Goal: Transaction & Acquisition: Purchase product/service

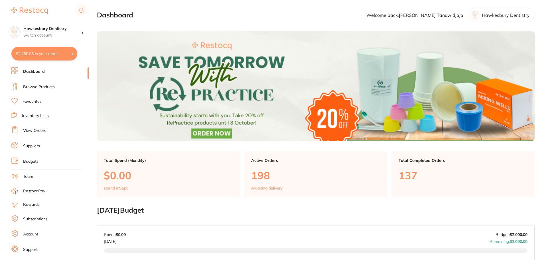
click at [44, 86] on link "Browse Products" at bounding box center [39, 87] width 32 height 6
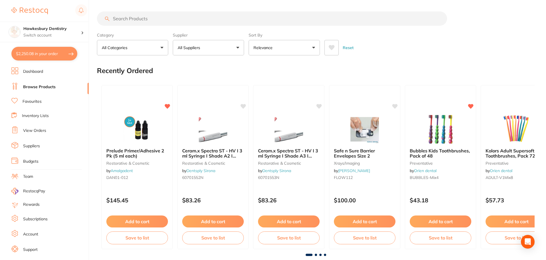
click at [218, 44] on button "All Suppliers" at bounding box center [208, 47] width 71 height 15
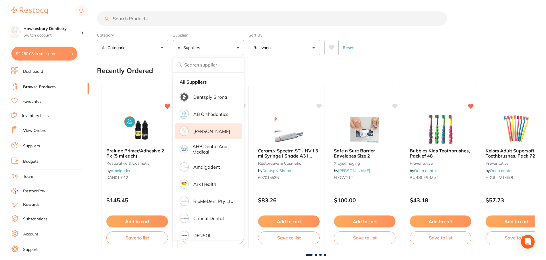
click at [208, 128] on li "[PERSON_NAME]" at bounding box center [208, 131] width 67 height 16
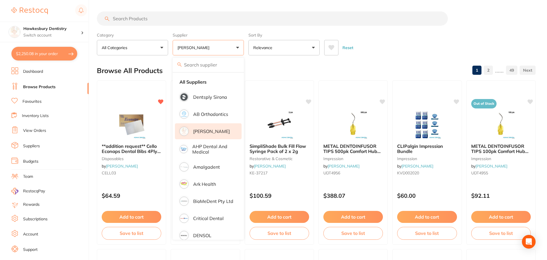
click at [160, 19] on input "search" at bounding box center [272, 18] width 351 height 14
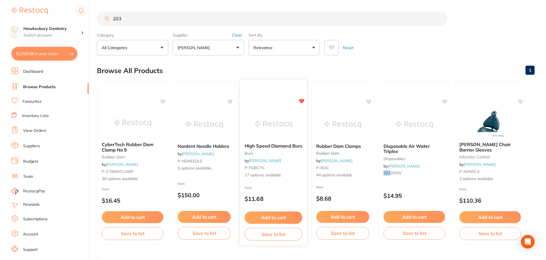
type input "203"
click at [280, 130] on img at bounding box center [272, 124] width 37 height 29
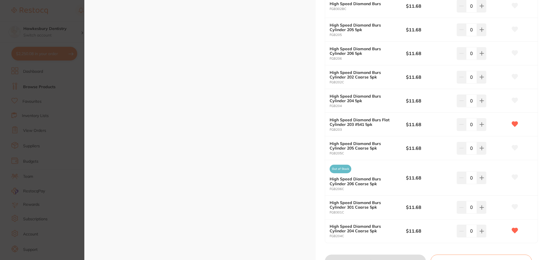
scroll to position [273, 0]
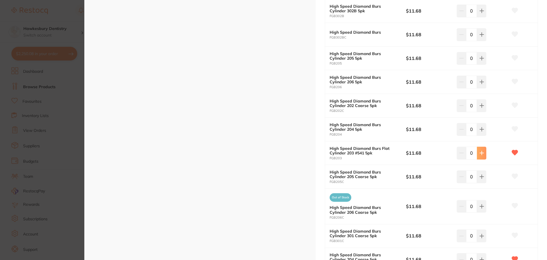
click at [482, 152] on icon at bounding box center [481, 152] width 5 height 5
type input "1"
click at [482, 131] on icon at bounding box center [481, 129] width 5 height 5
type input "1"
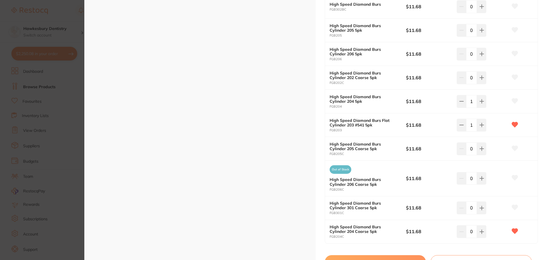
scroll to position [302, 0]
click at [483, 181] on button at bounding box center [481, 177] width 9 height 13
type input "1"
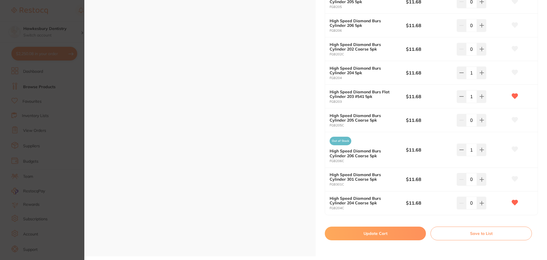
scroll to position [330, 0]
click at [485, 204] on button at bounding box center [481, 202] width 9 height 13
type input "1"
click at [385, 234] on button "Update Cart" at bounding box center [375, 233] width 101 height 14
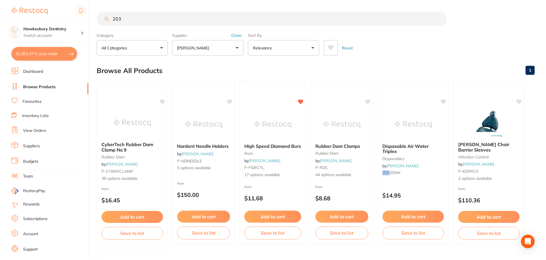
scroll to position [1, 0]
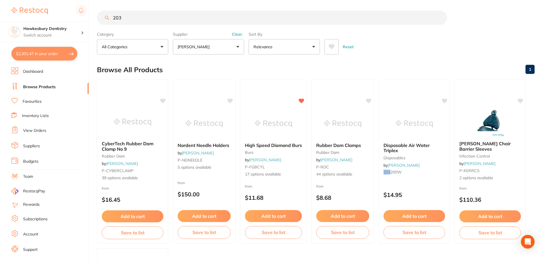
drag, startPoint x: 149, startPoint y: 18, endPoint x: 101, endPoint y: 15, distance: 47.7
click at [101, 15] on input "203" at bounding box center [272, 18] width 350 height 14
type input "347"
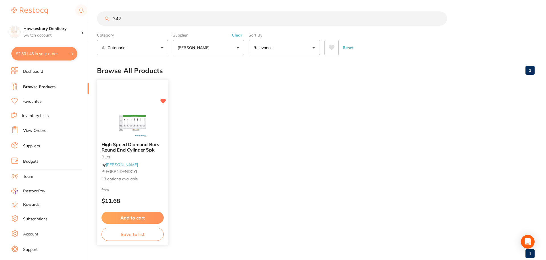
click at [121, 216] on button "Add to cart" at bounding box center [132, 217] width 62 height 12
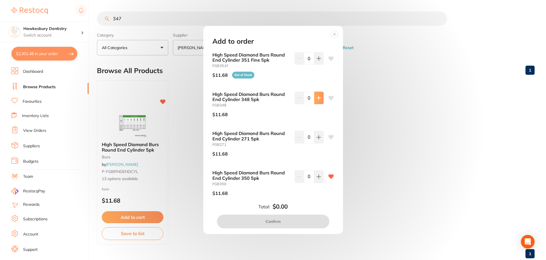
click at [318, 100] on button at bounding box center [318, 97] width 9 height 13
type input "1"
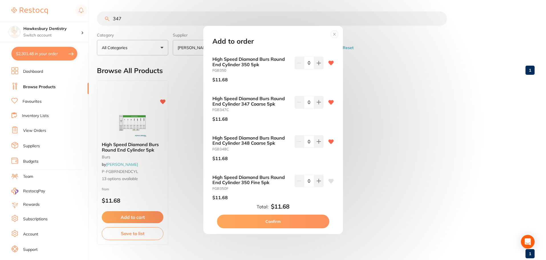
scroll to position [114, 0]
click at [316, 101] on icon at bounding box center [318, 101] width 5 height 5
type input "1"
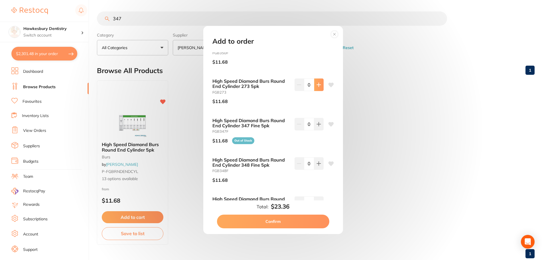
click at [314, 85] on button at bounding box center [318, 84] width 9 height 13
type input "1"
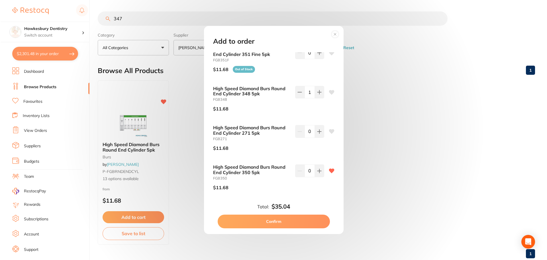
scroll to position [0, 0]
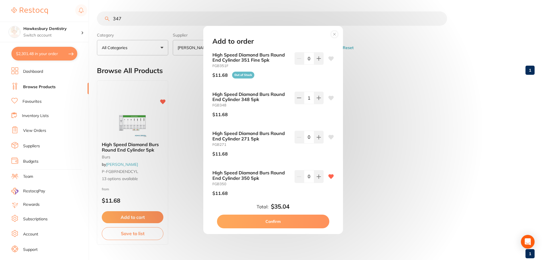
click at [281, 219] on button "Confirm" at bounding box center [273, 221] width 112 height 14
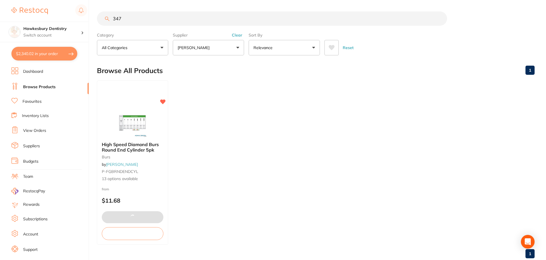
click at [56, 58] on button "$2,340.02 in your order" at bounding box center [44, 54] width 66 height 14
checkbox input "true"
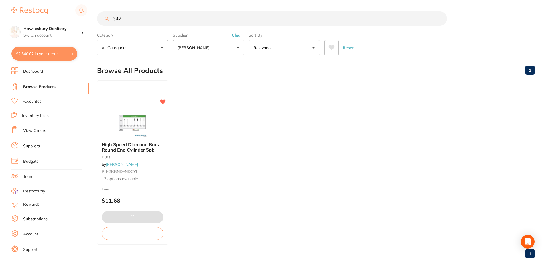
checkbox input "true"
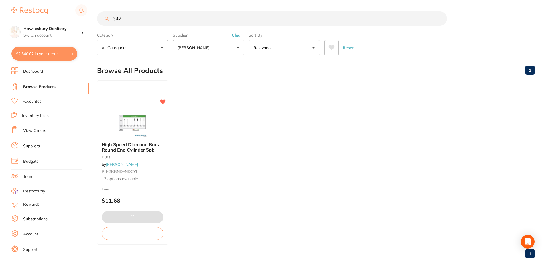
checkbox input "true"
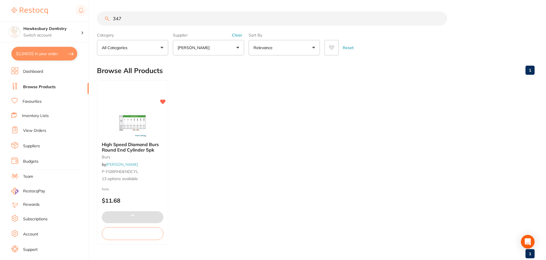
checkbox input "true"
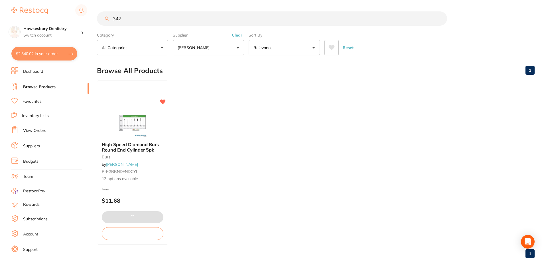
checkbox input "true"
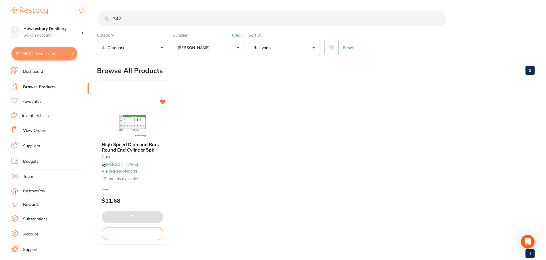
checkbox input "true"
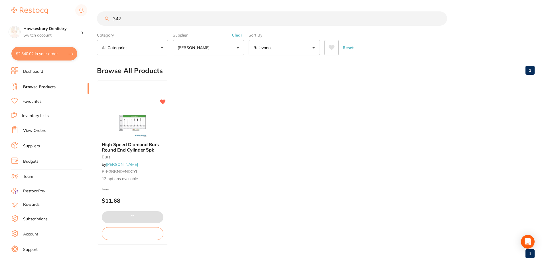
checkbox input "true"
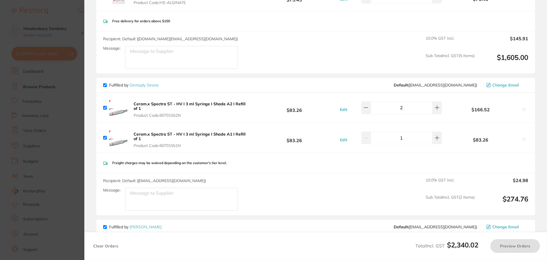
checkbox input "true"
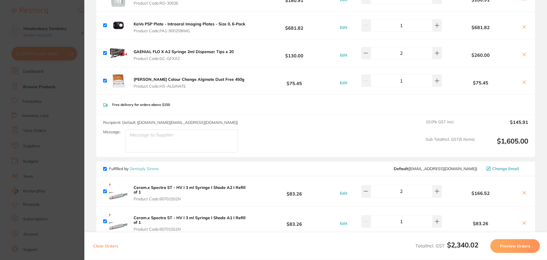
scroll to position [114, 0]
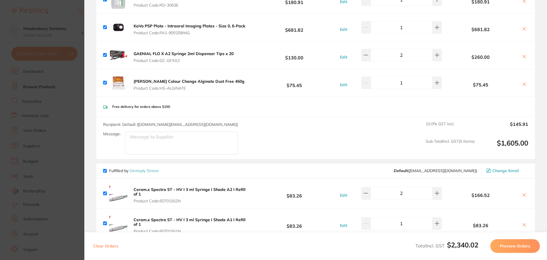
click at [70, 17] on section "Update RRP Set your pre negotiated price for this item. Item Agreed RRP (excl. …" at bounding box center [273, 130] width 547 height 260
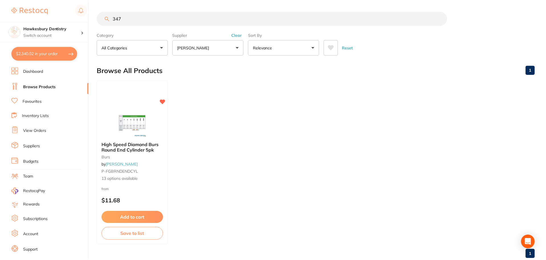
scroll to position [1, 0]
drag, startPoint x: 134, startPoint y: 16, endPoint x: 75, endPoint y: 23, distance: 59.6
click at [75, 23] on div "$2,340.02 Hawkesbury Dentistry Switch account Hawkesbury Dentistry $2,340.02 in…" at bounding box center [273, 129] width 546 height 260
type input "273"
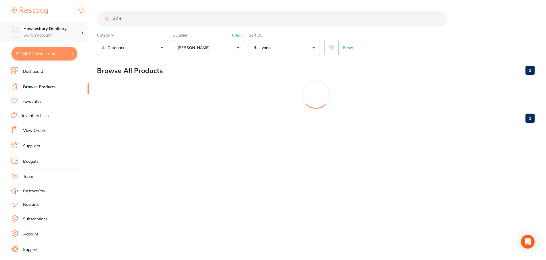
scroll to position [0, 0]
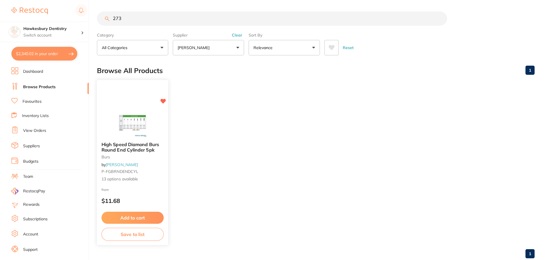
click at [134, 221] on button "Add to cart" at bounding box center [132, 217] width 62 height 12
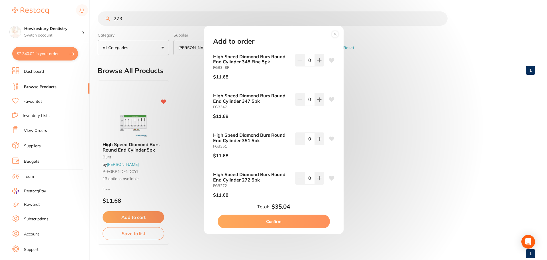
scroll to position [363, 0]
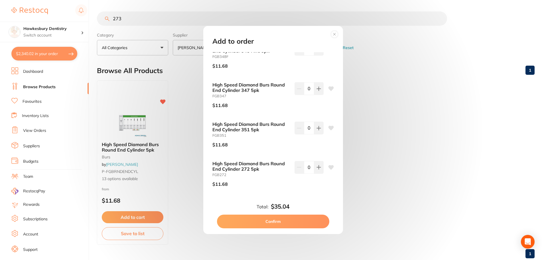
click at [334, 33] on circle at bounding box center [334, 34] width 7 height 7
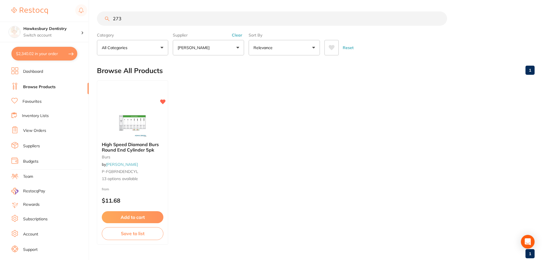
drag, startPoint x: 177, startPoint y: 20, endPoint x: 66, endPoint y: 11, distance: 112.4
click at [66, 11] on div "$2,340.02 Hawkesbury Dentistry Switch account Hawkesbury Dentistry $2,340.02 in…" at bounding box center [273, 130] width 546 height 260
drag, startPoint x: 149, startPoint y: 159, endPoint x: 185, endPoint y: 134, distance: 44.3
click at [149, 159] on small "burs" at bounding box center [133, 156] width 62 height 5
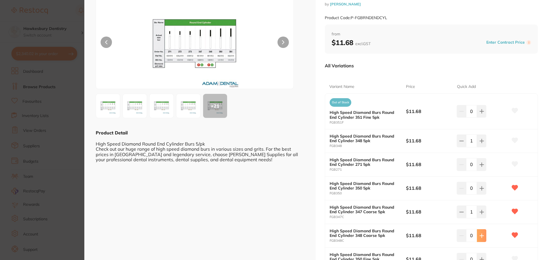
scroll to position [114, 0]
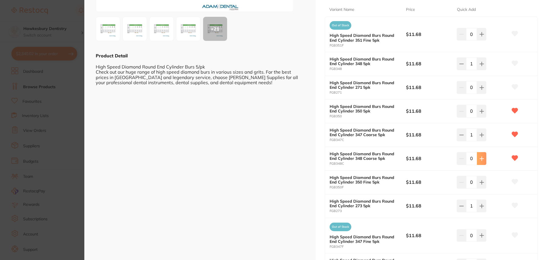
click at [482, 163] on button at bounding box center [481, 158] width 9 height 13
type input "1"
click at [457, 65] on button at bounding box center [461, 63] width 9 height 13
type input "0"
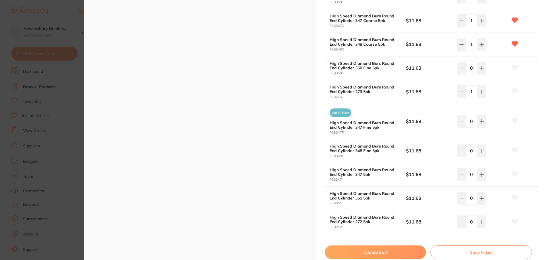
scroll to position [247, 0]
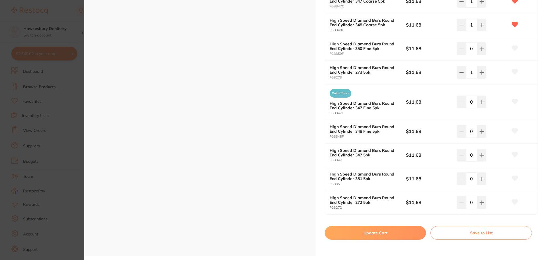
click at [385, 232] on button "Update Cart" at bounding box center [375, 233] width 101 height 14
checkbox input "false"
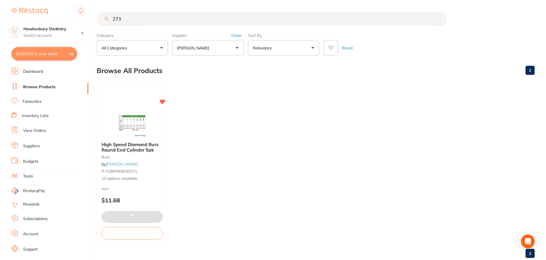
scroll to position [1, 0]
drag, startPoint x: 137, startPoint y: 22, endPoint x: 72, endPoint y: 19, distance: 65.3
click at [72, 19] on div "$2,340.02 Hawkesbury Dentistry Switch account Hawkesbury Dentistry $2,340.02 in…" at bounding box center [273, 129] width 546 height 260
type input "203"
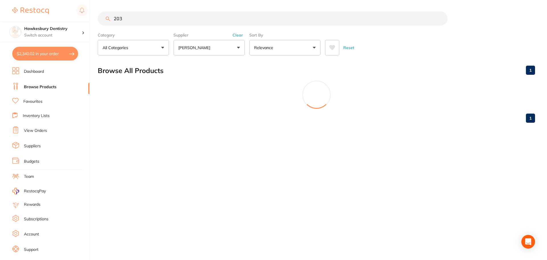
scroll to position [0, 0]
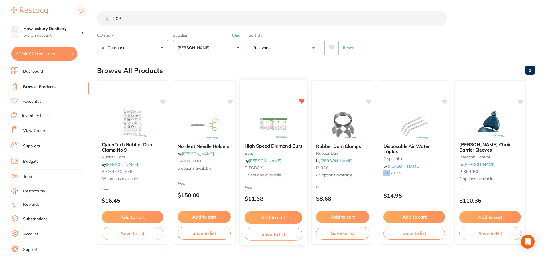
click at [277, 125] on img at bounding box center [272, 124] width 37 height 29
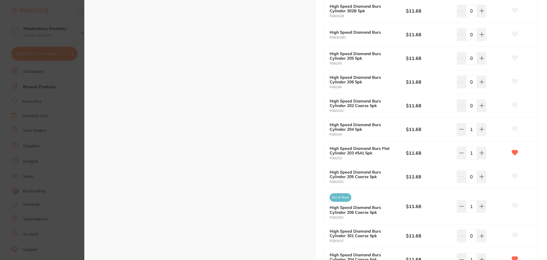
scroll to position [302, 0]
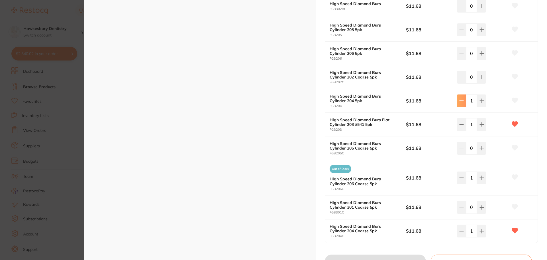
click at [457, 100] on button at bounding box center [461, 100] width 9 height 13
type input "0"
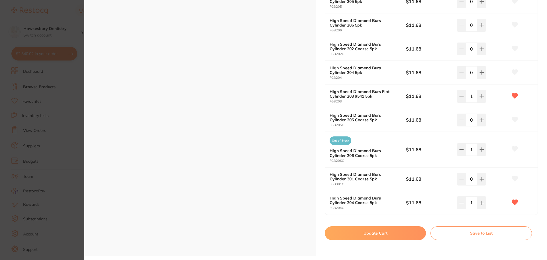
scroll to position [330, 0]
click at [382, 236] on button "Update Cart" at bounding box center [375, 233] width 101 height 14
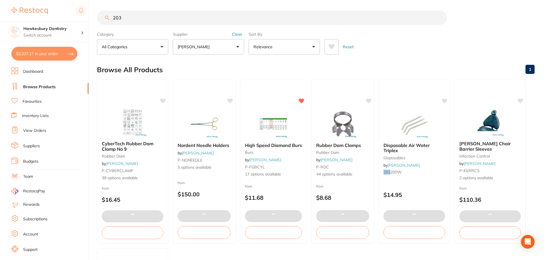
click at [48, 54] on button "$2,327.17 in your order" at bounding box center [44, 54] width 66 height 14
checkbox input "true"
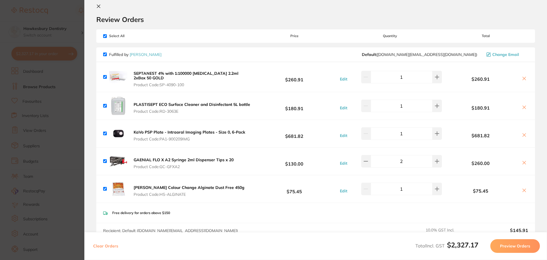
scroll to position [0, 0]
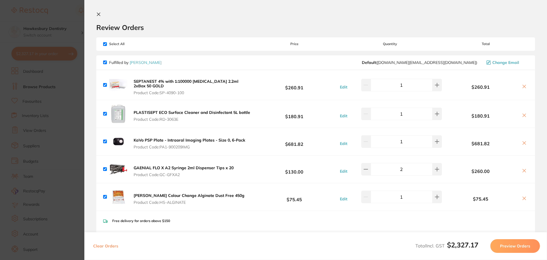
click at [57, 9] on section "Update RRP Set your pre negotiated price for this item. Item Agreed RRP (excl. …" at bounding box center [273, 130] width 547 height 260
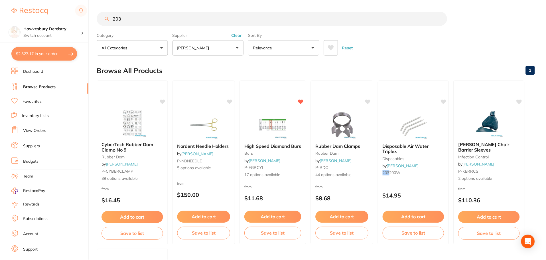
scroll to position [1, 0]
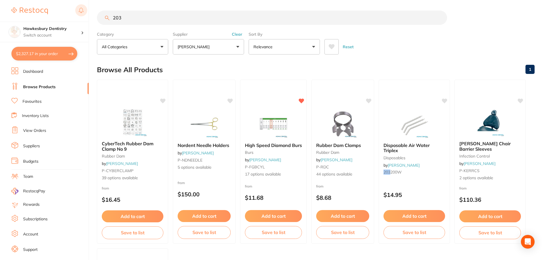
drag, startPoint x: 103, startPoint y: 15, endPoint x: 87, endPoint y: 14, distance: 16.3
click at [87, 14] on div "$2,327.17 Hawkesbury Dentistry Switch account Hawkesbury Dentistry $2,327.17 in…" at bounding box center [273, 129] width 546 height 260
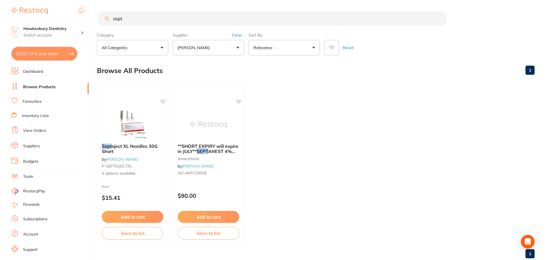
type input "sept"
click at [368, 129] on ul "Sept oject XL Needles 30G Short by [PERSON_NAME] P-SEPTOJECTXL 4 options availa…" at bounding box center [315, 162] width 437 height 164
